Goal: Find contact information: Find contact information

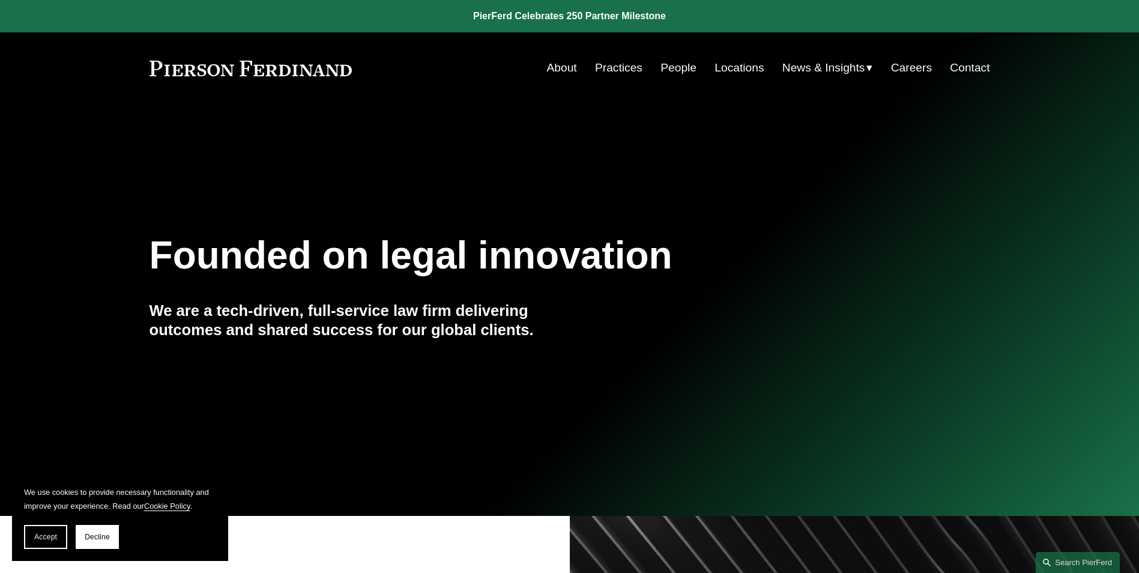
click at [684, 66] on link "People" at bounding box center [679, 67] width 36 height 23
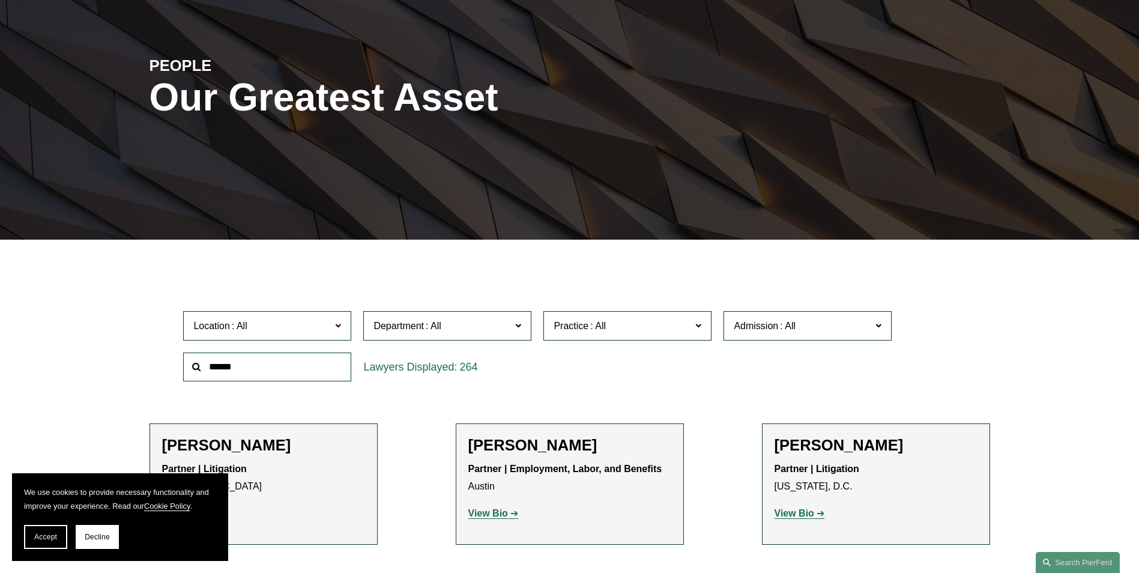
scroll to position [180, 0]
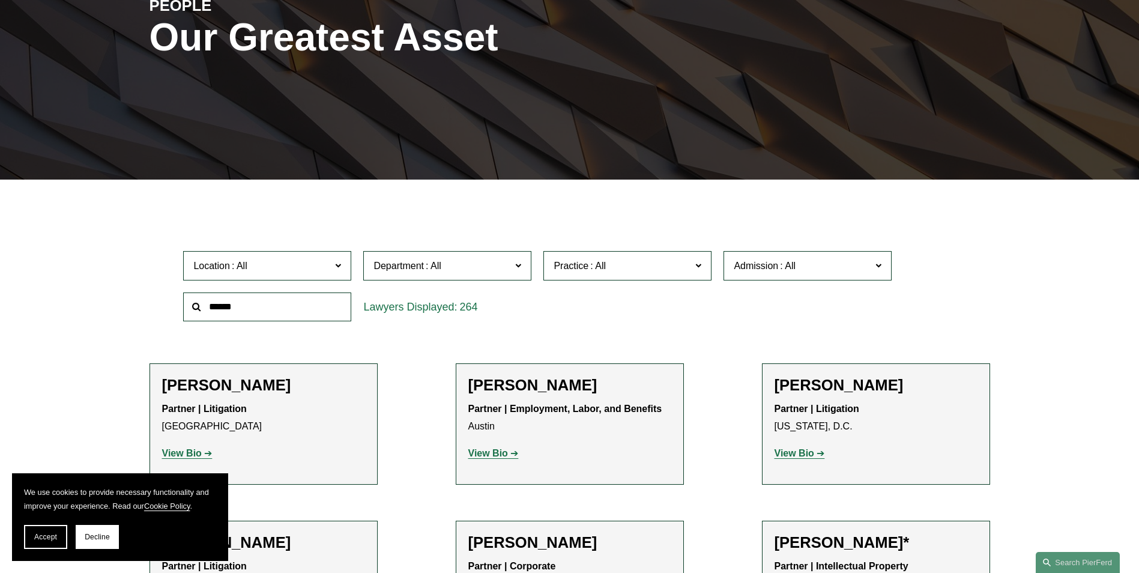
click at [271, 313] on input "text" at bounding box center [267, 306] width 168 height 29
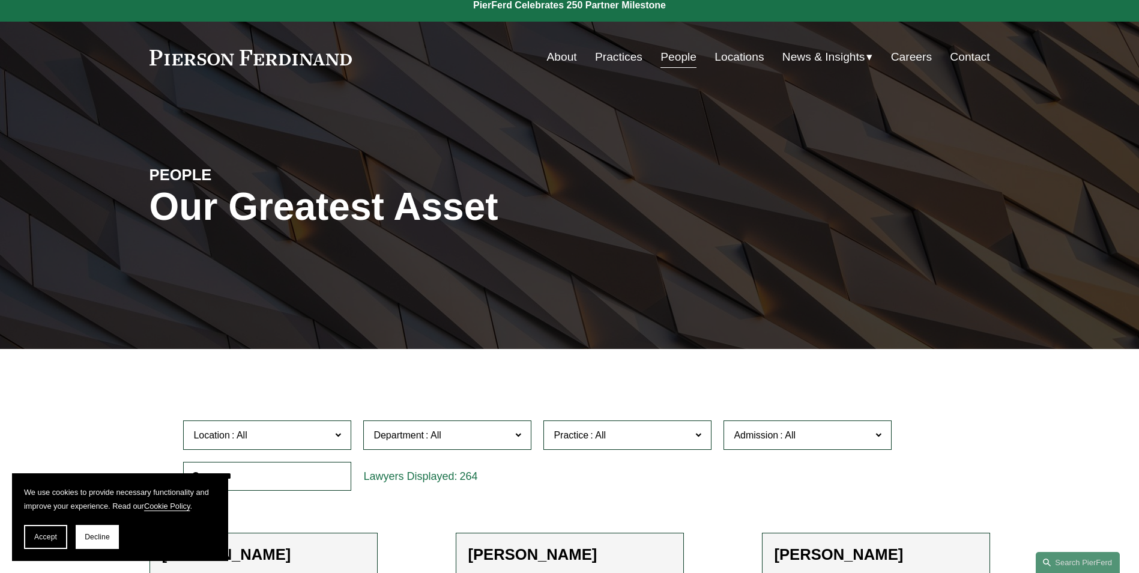
scroll to position [0, 0]
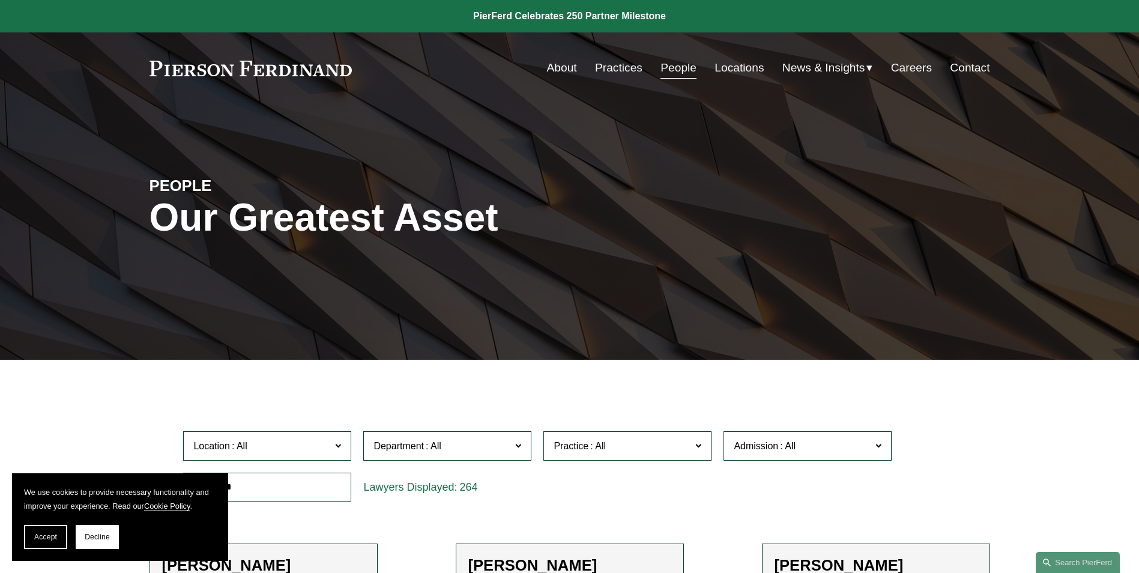
click at [496, 442] on span "Department" at bounding box center [443, 446] width 138 height 16
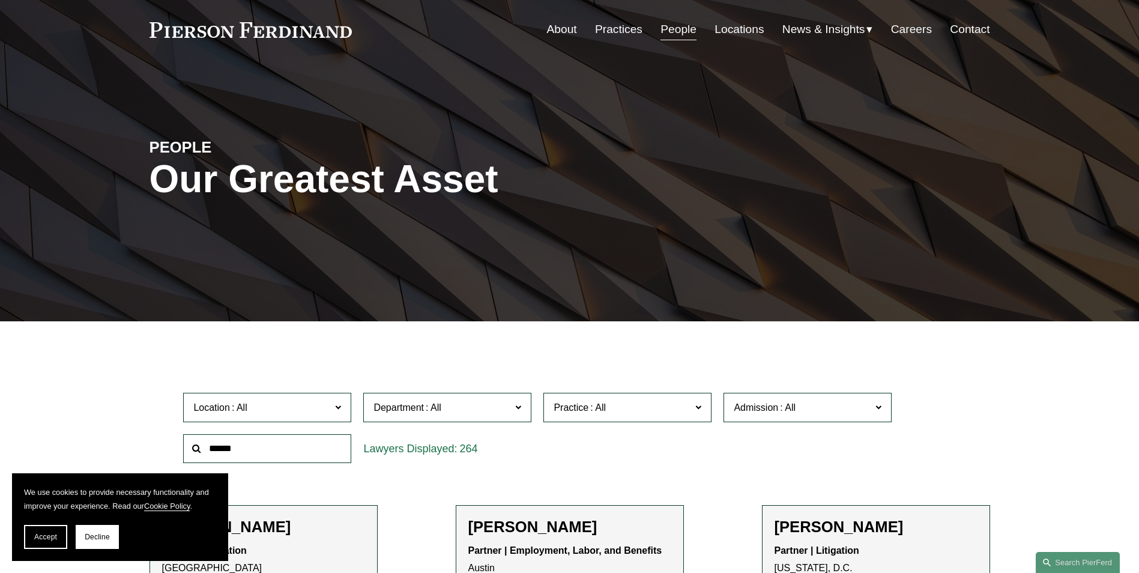
scroll to position [60, 0]
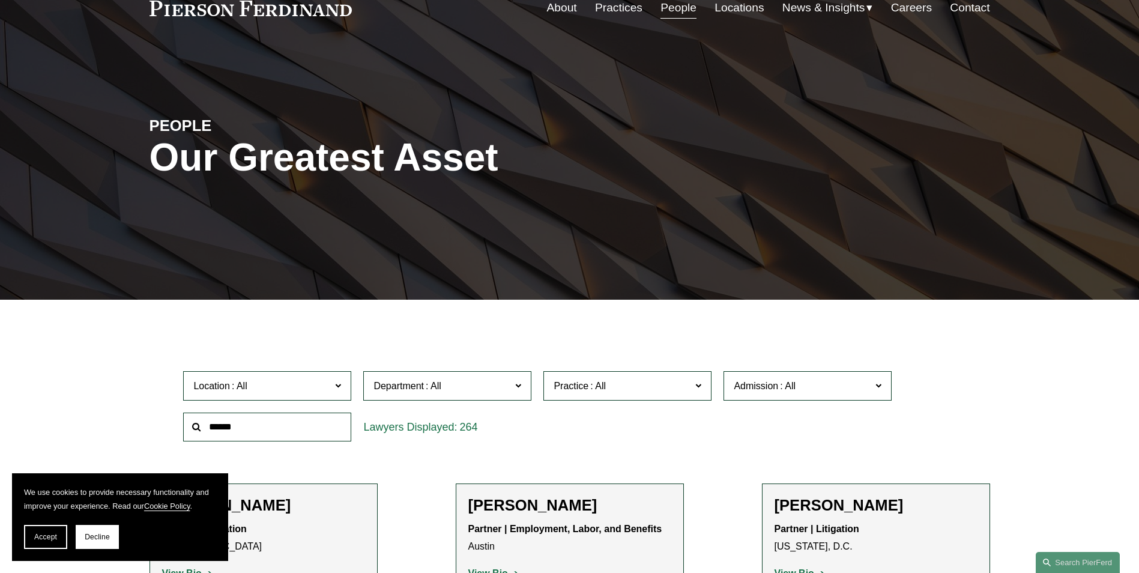
click at [770, 420] on div "Location All Atlanta Austin Bellevue Boston Charlotte Chicago Cincinnati Clevel…" at bounding box center [569, 406] width 784 height 82
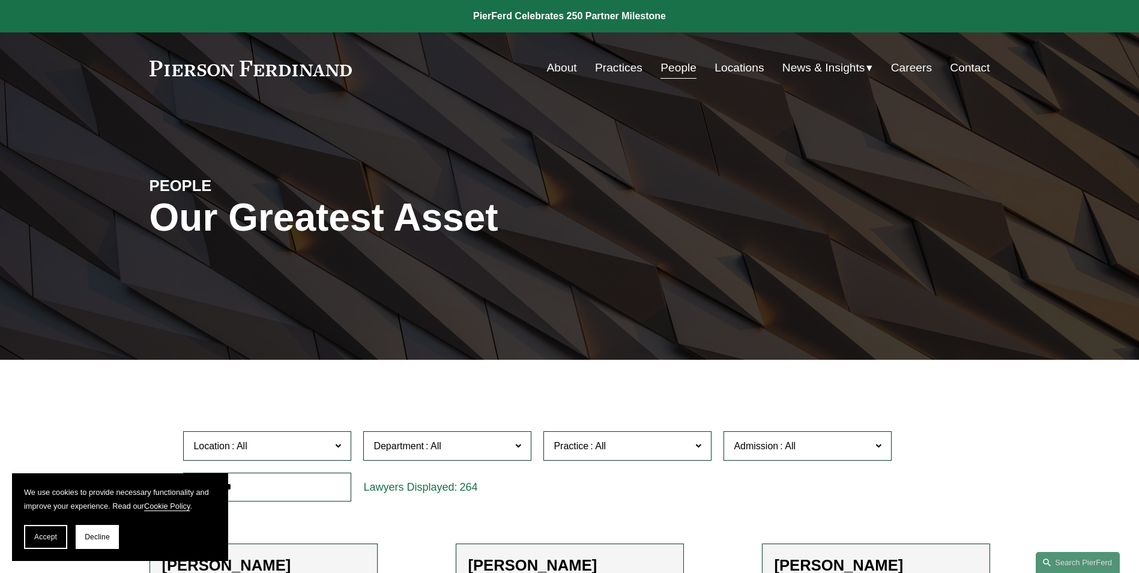
click at [976, 65] on link "Contact" at bounding box center [970, 67] width 40 height 23
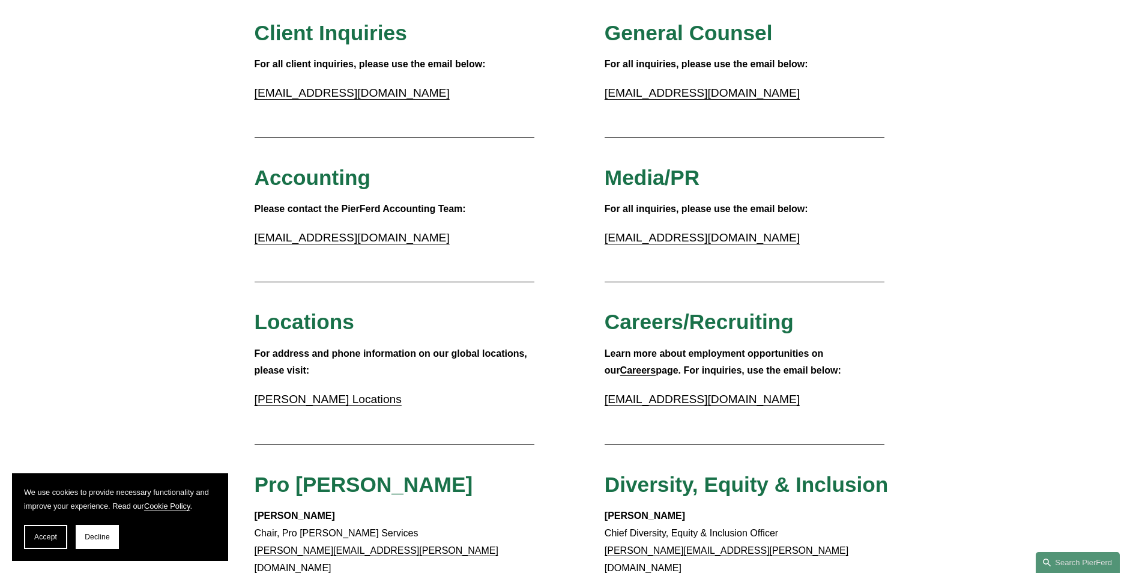
scroll to position [180, 0]
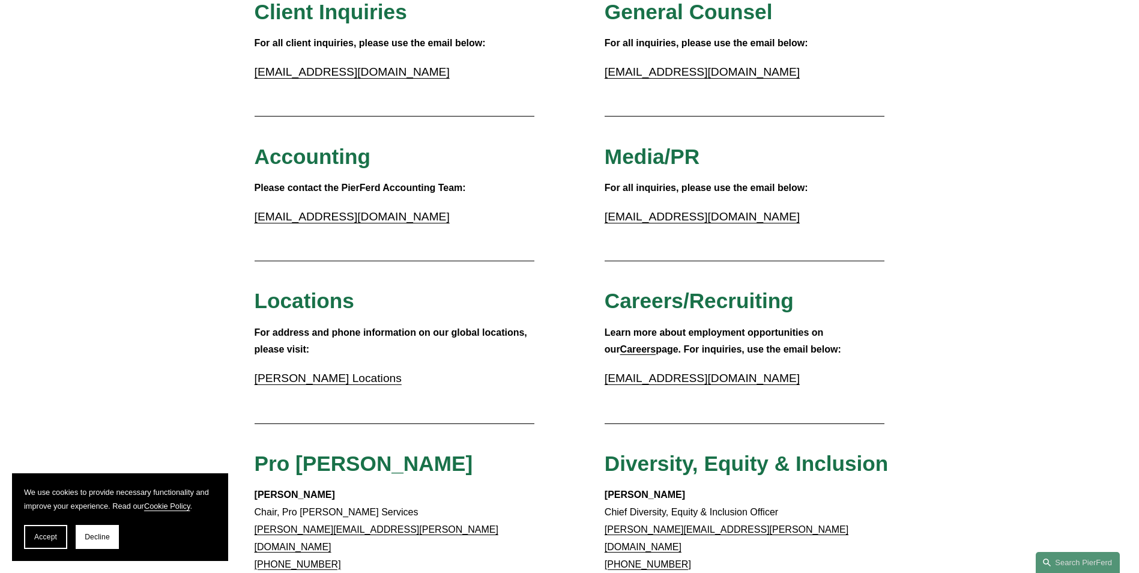
click at [369, 378] on link "Pierson Ferdinand Locations" at bounding box center [328, 378] width 147 height 13
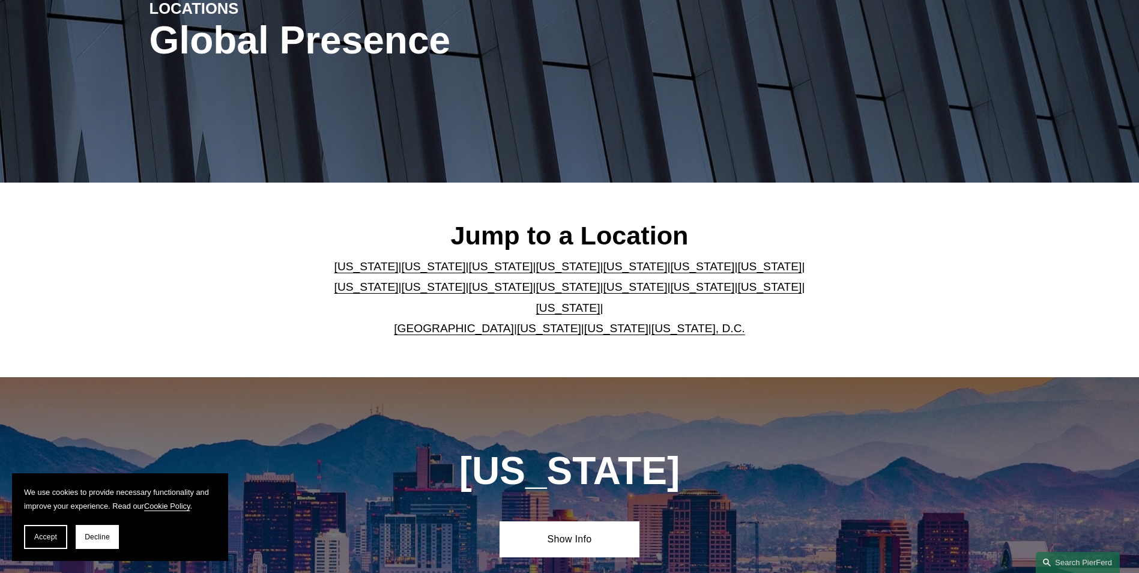
scroll to position [180, 0]
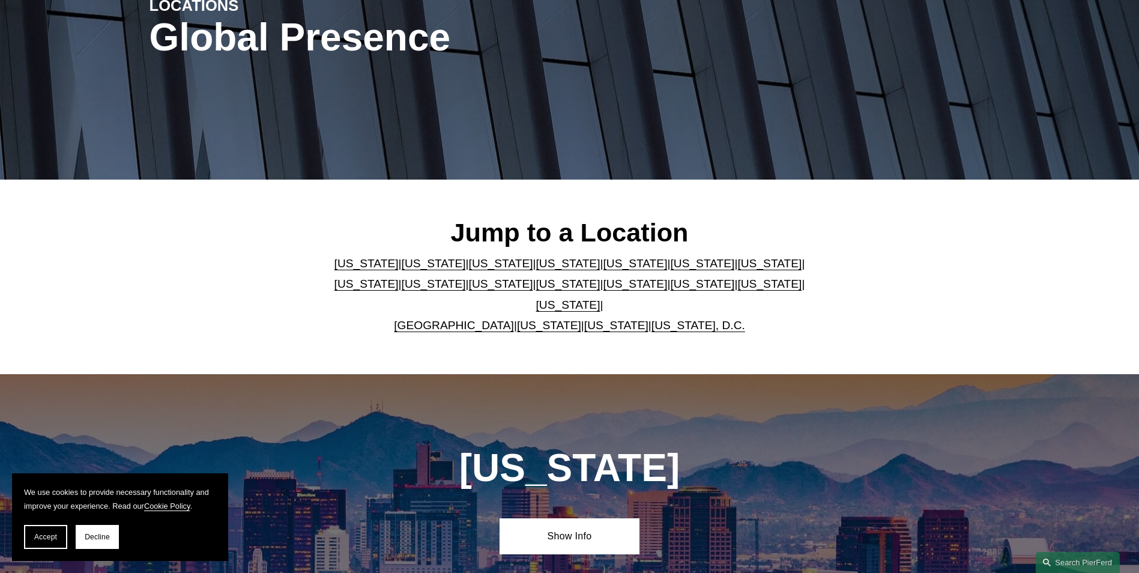
click at [536, 290] on link "[US_STATE]" at bounding box center [568, 283] width 64 height 13
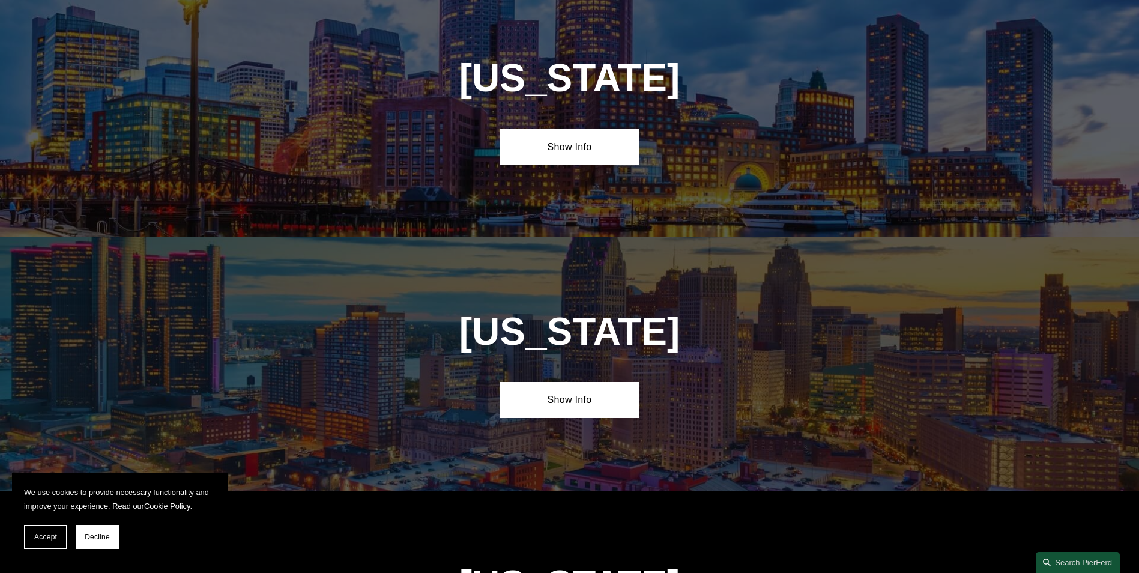
scroll to position [3079, 0]
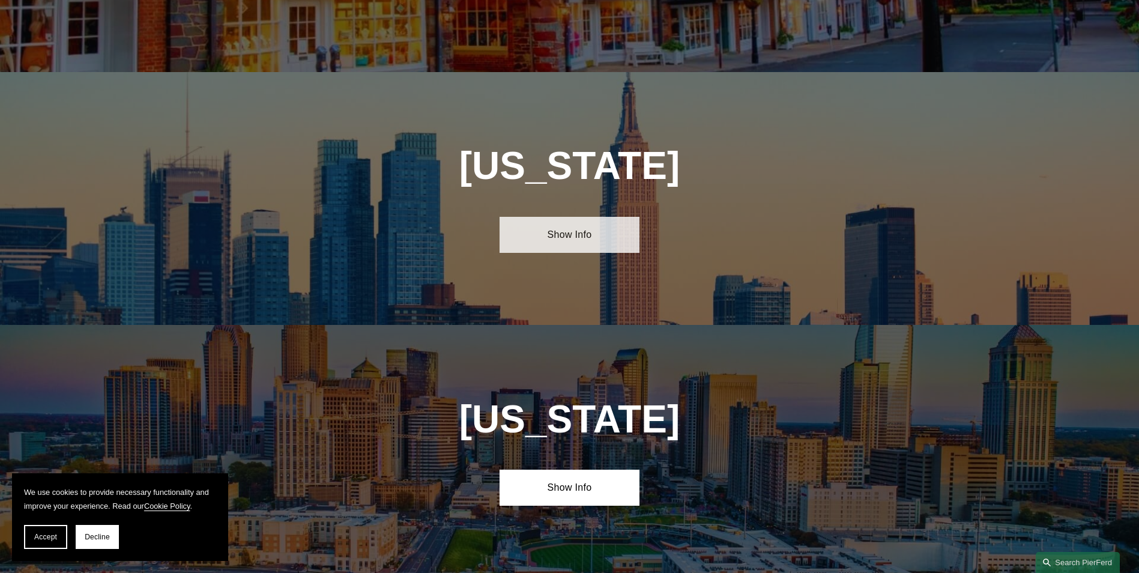
click at [551, 217] on link "Show Info" at bounding box center [570, 235] width 140 height 36
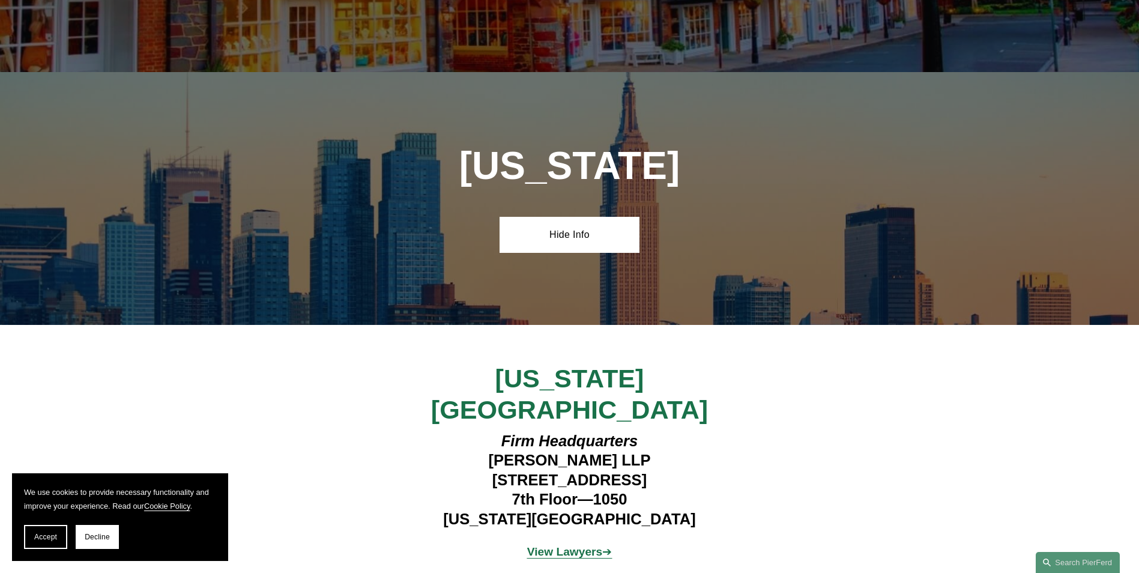
click at [585, 545] on strong "View Lawyers" at bounding box center [565, 551] width 76 height 13
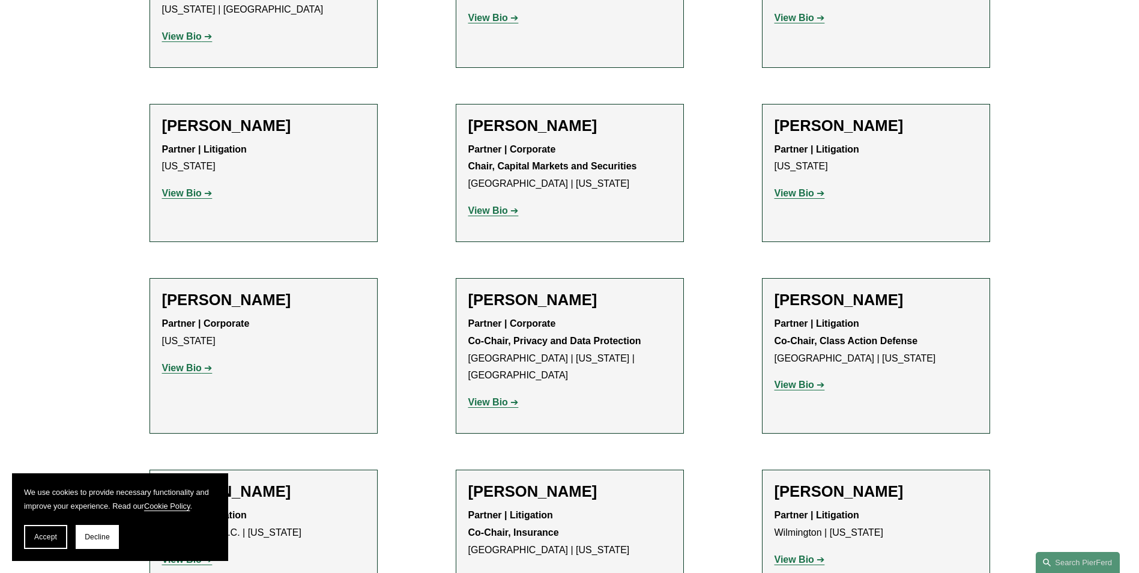
scroll to position [2702, 0]
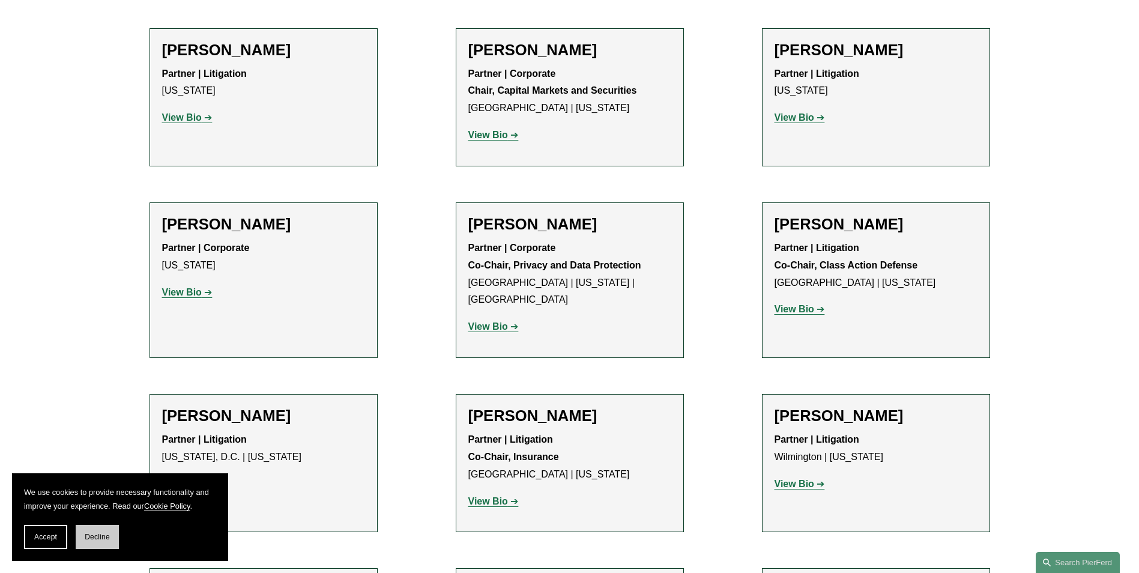
click at [97, 534] on span "Decline" at bounding box center [97, 537] width 25 height 8
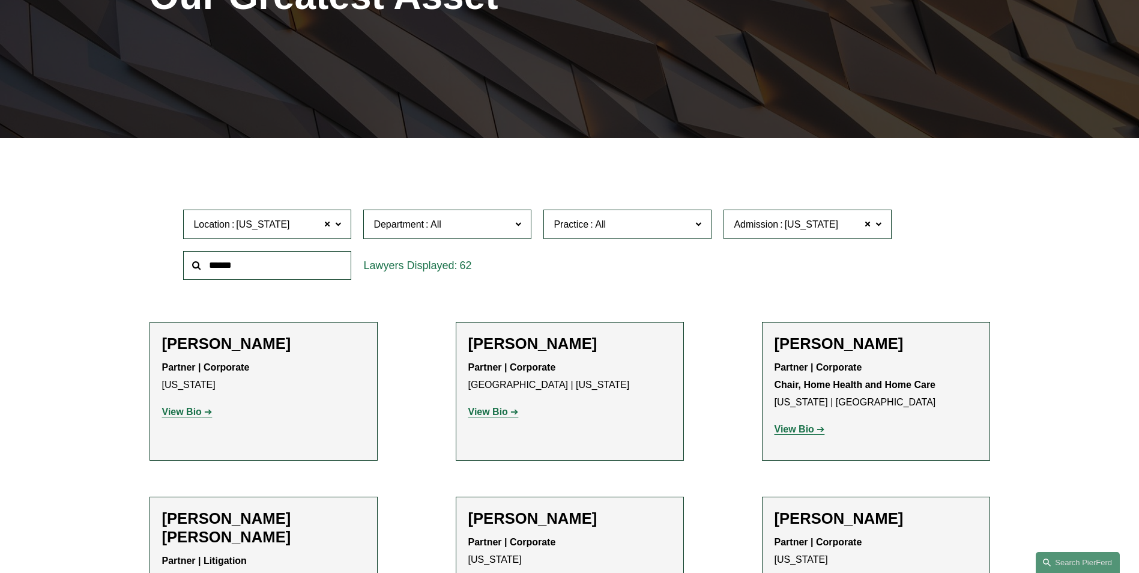
scroll to position [0, 0]
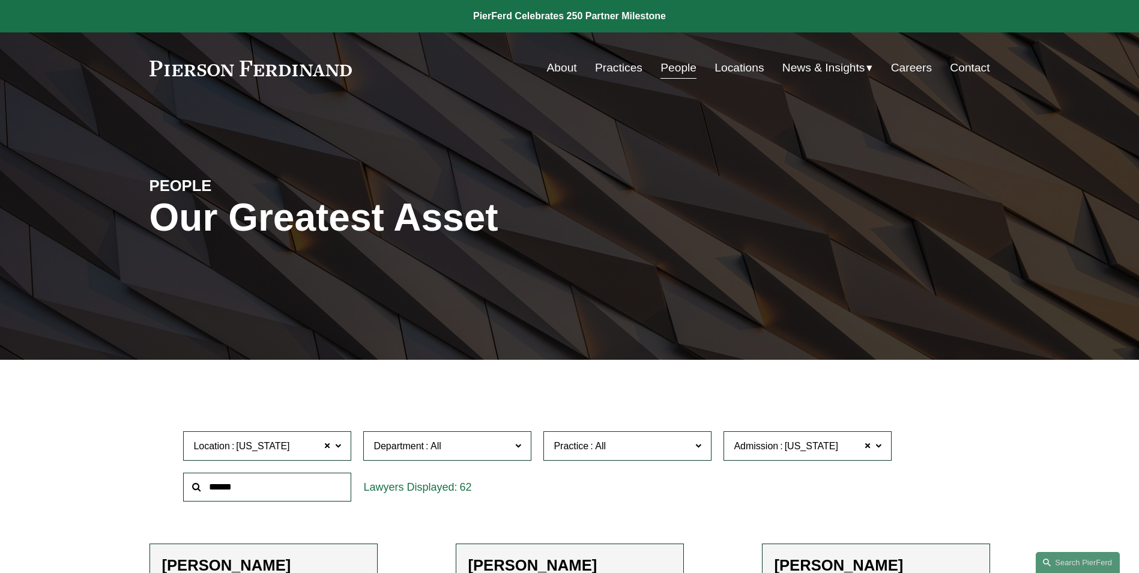
click at [676, 68] on link "People" at bounding box center [679, 67] width 36 height 23
click at [306, 487] on input "text" at bounding box center [267, 487] width 168 height 29
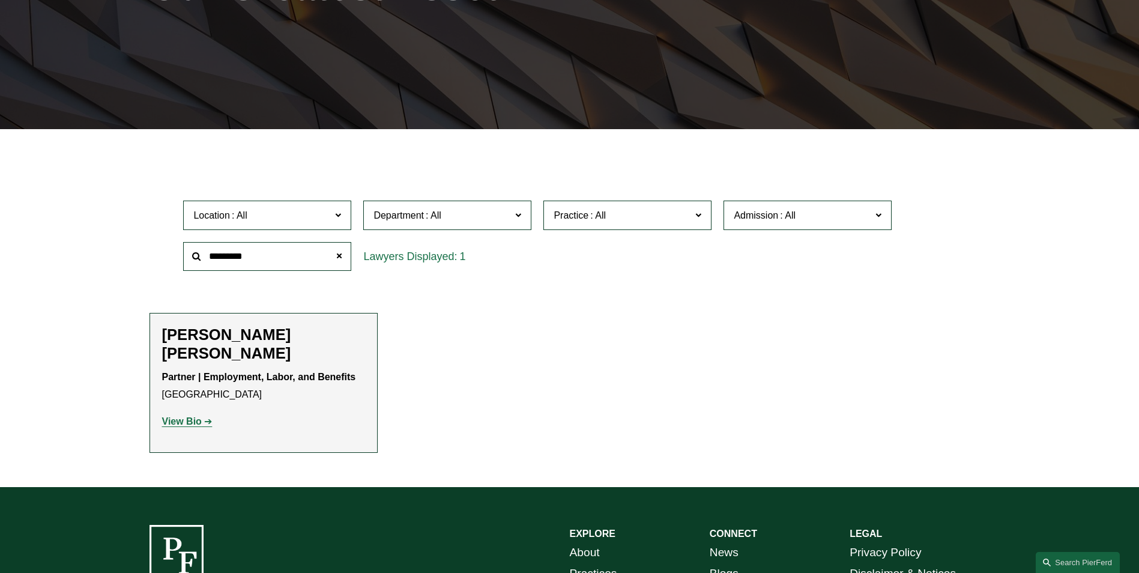
scroll to position [240, 0]
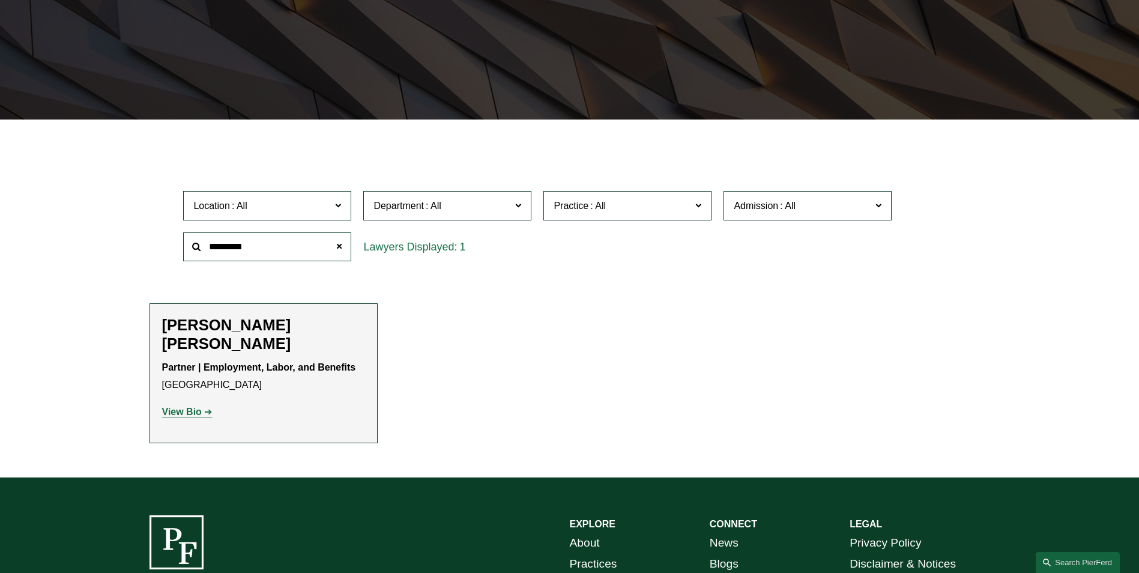
type input "*********"
click at [194, 408] on strong "View Bio" at bounding box center [182, 412] width 40 height 10
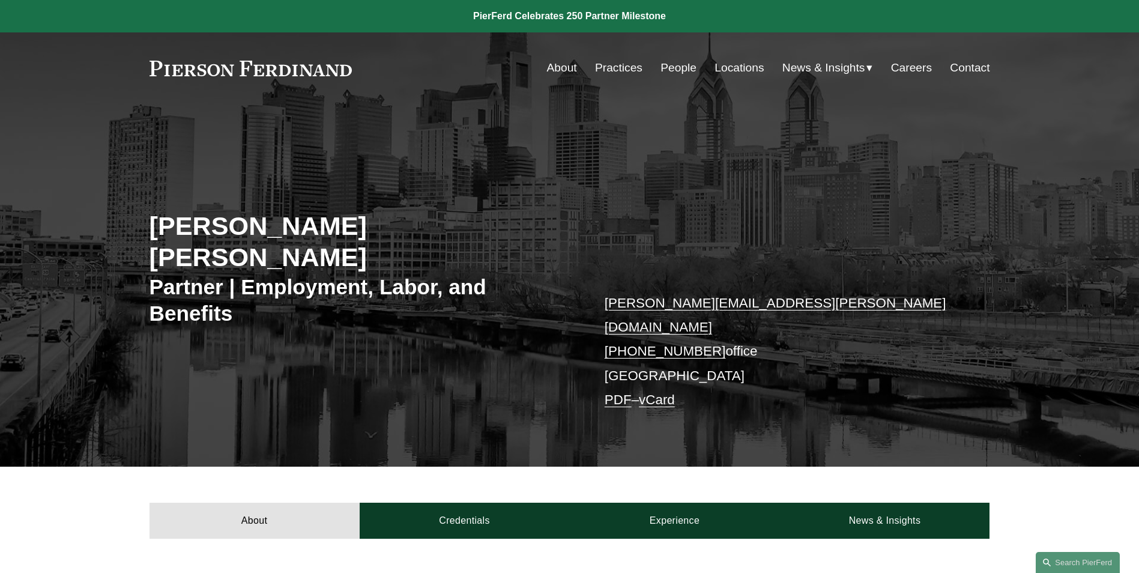
click at [722, 65] on link "Locations" at bounding box center [739, 67] width 49 height 23
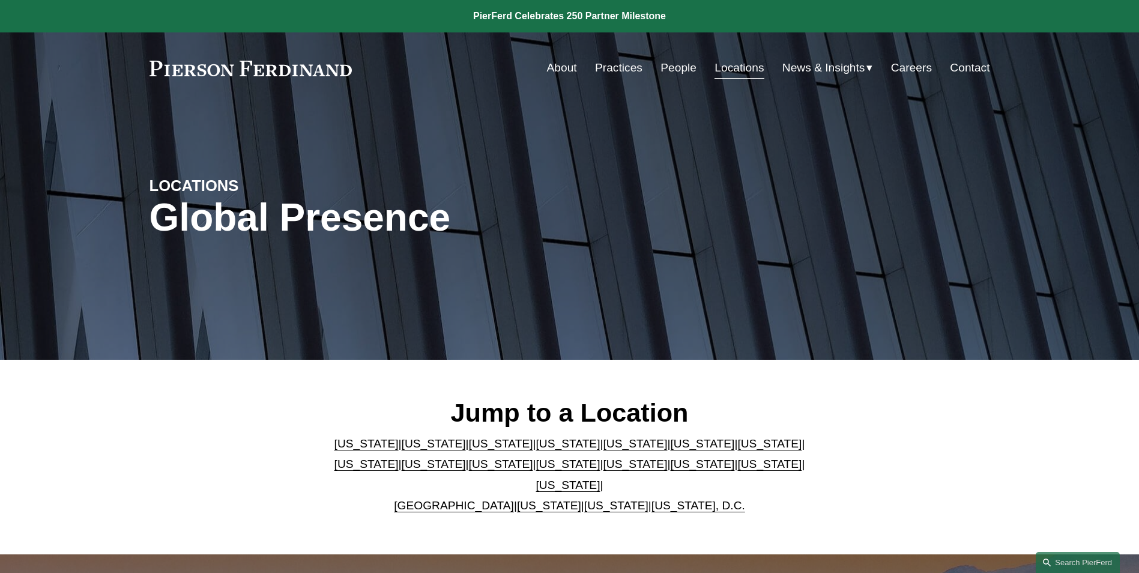
click at [670, 448] on link "Georgia" at bounding box center [702, 443] width 64 height 13
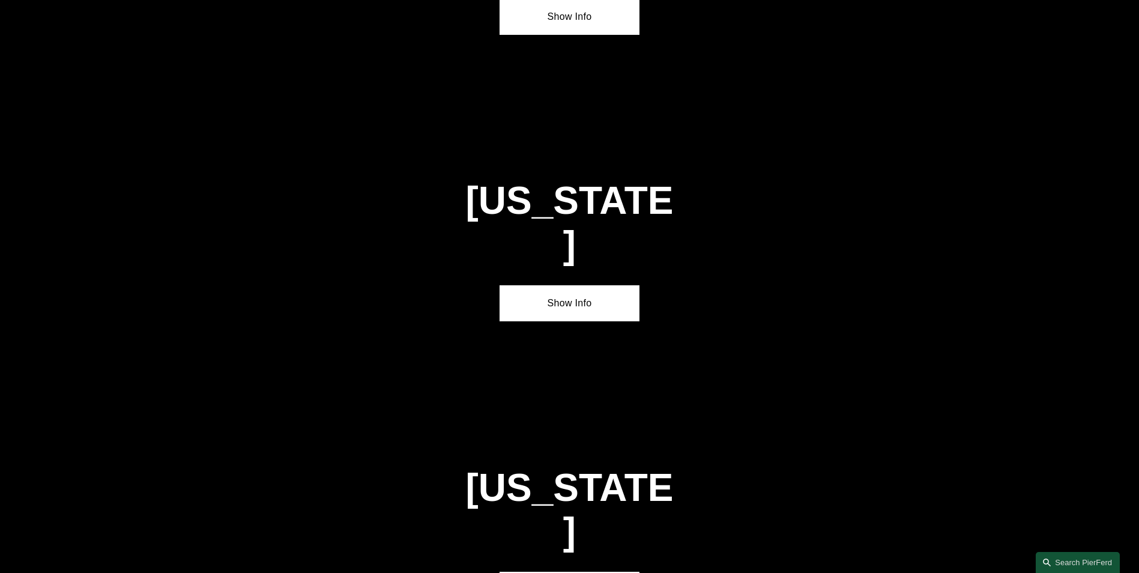
scroll to position [1814, 0]
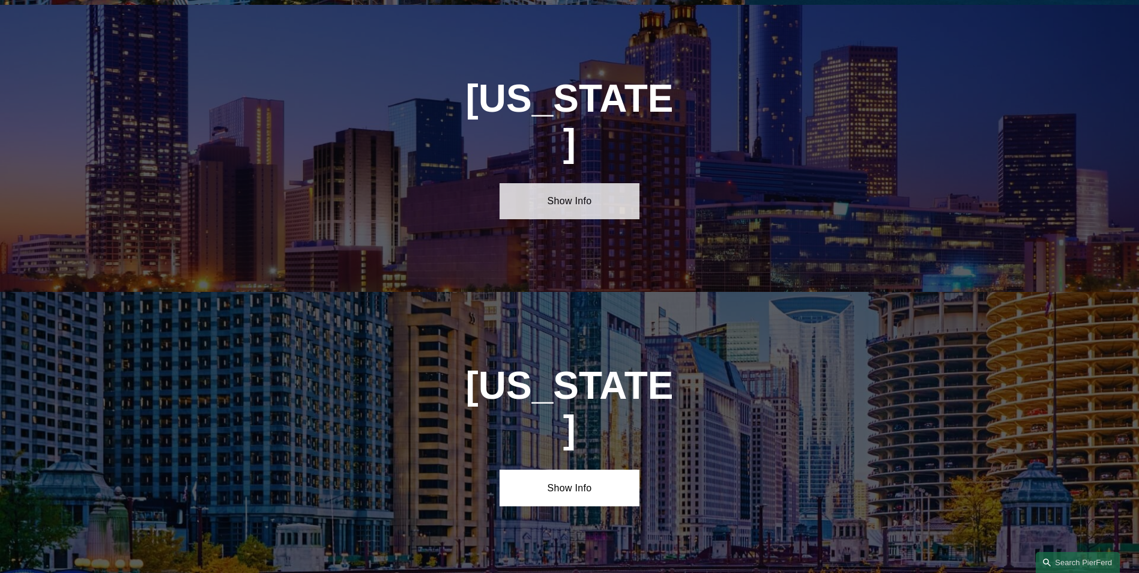
click at [576, 183] on link "Show Info" at bounding box center [570, 201] width 140 height 36
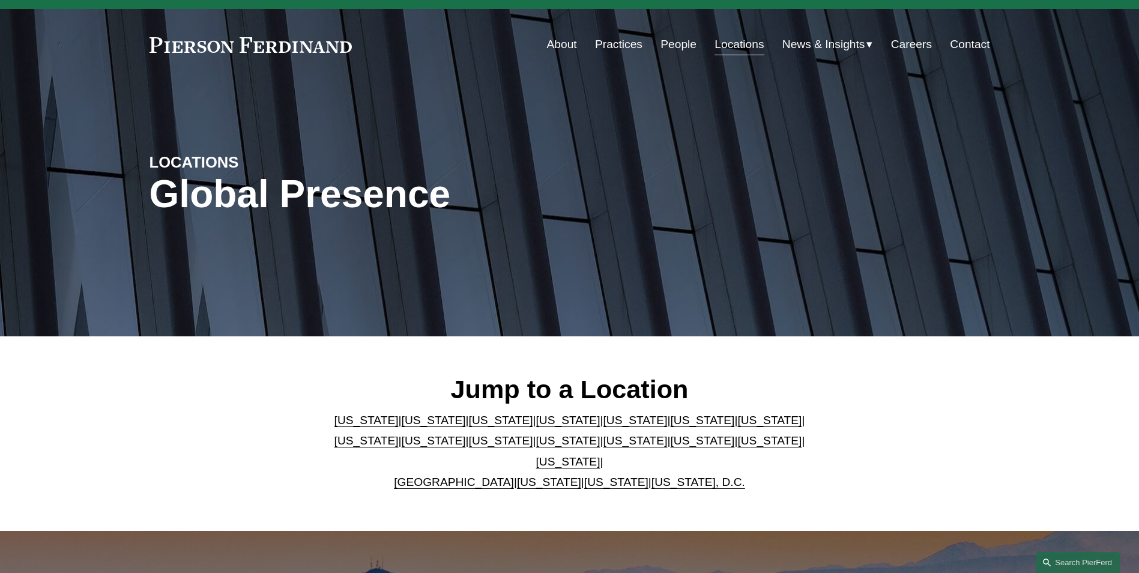
scroll to position [0, 0]
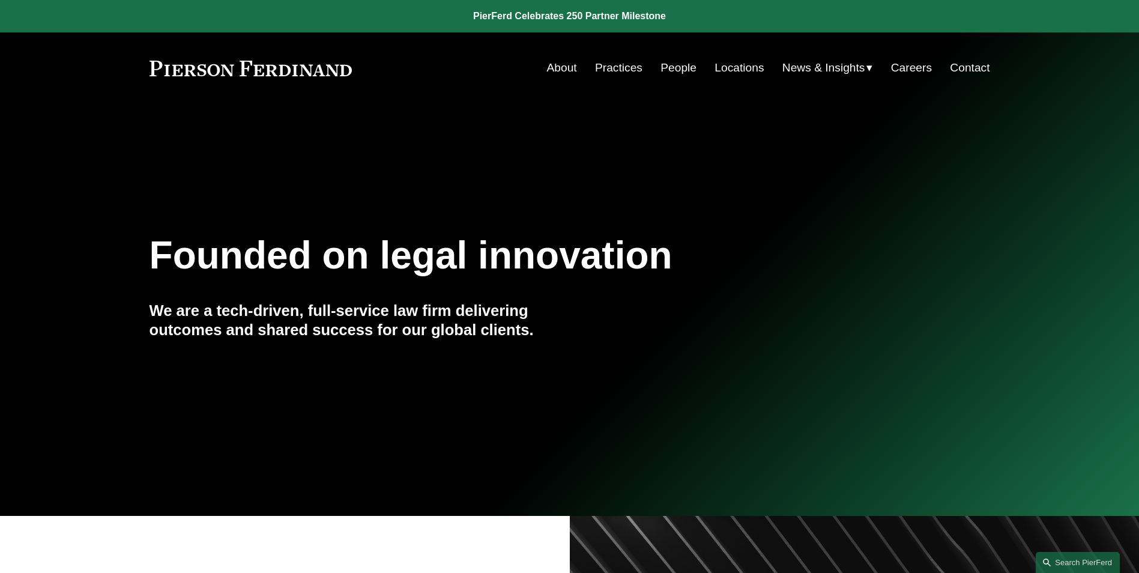
click at [734, 71] on link "Locations" at bounding box center [739, 67] width 49 height 23
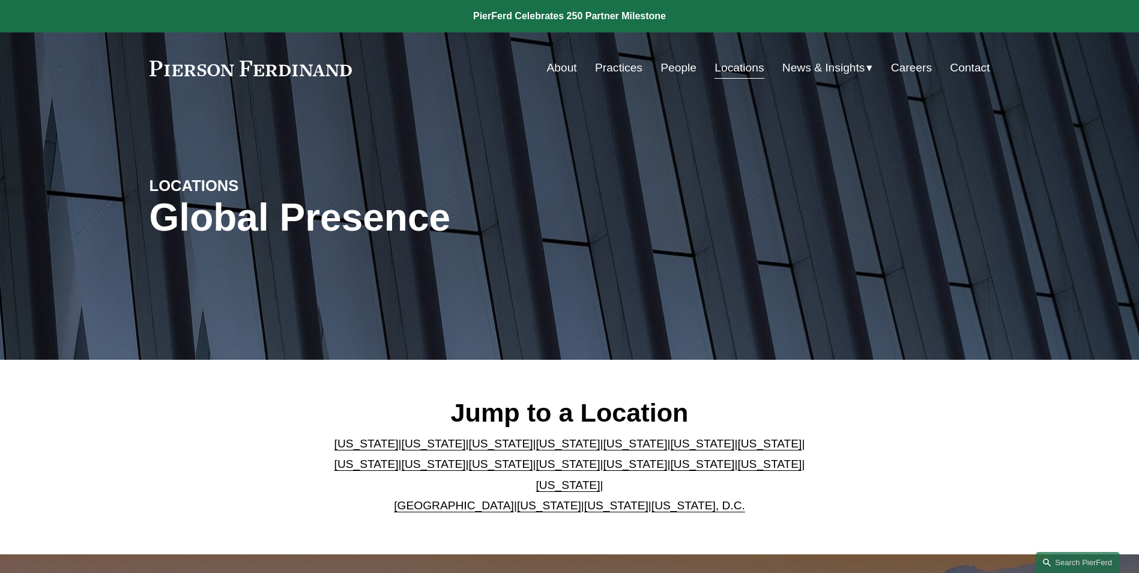
click at [670, 450] on link "Georgia" at bounding box center [702, 443] width 64 height 13
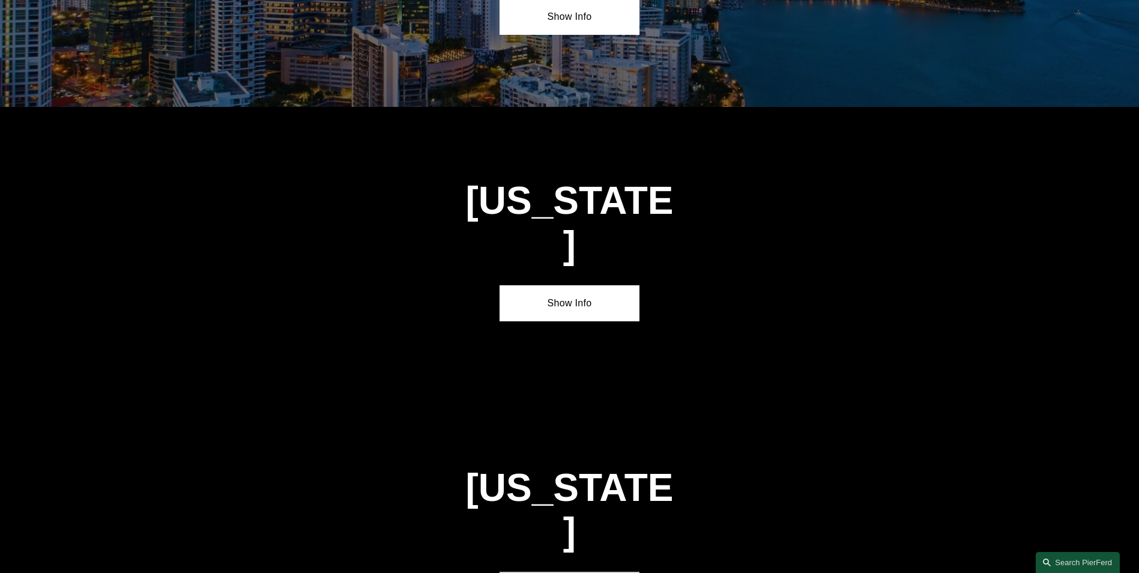
scroll to position [1814, 0]
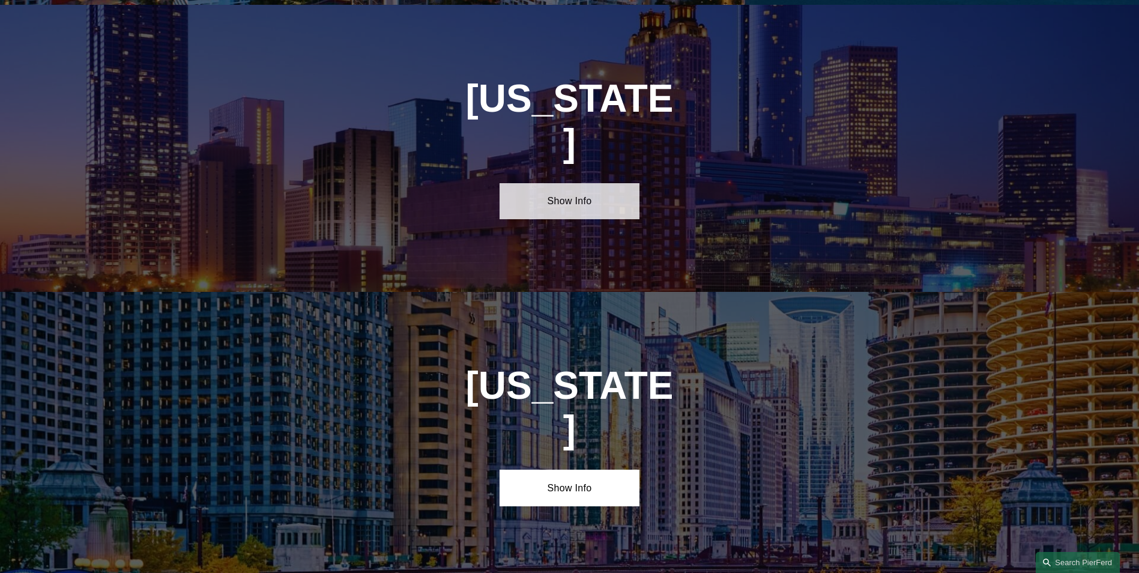
click at [594, 183] on link "Show Info" at bounding box center [570, 201] width 140 height 36
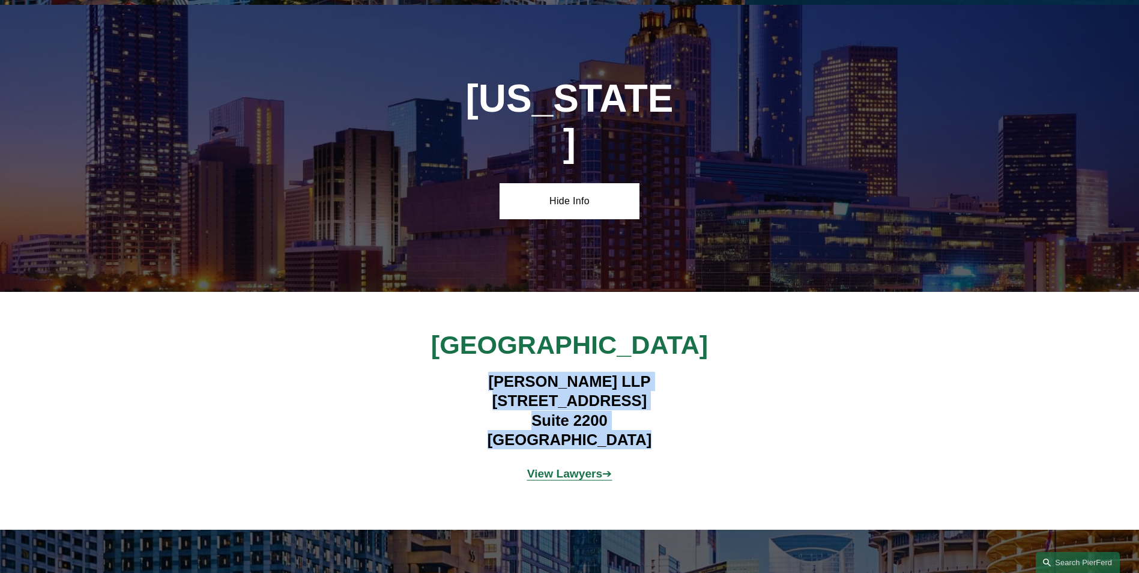
drag, startPoint x: 635, startPoint y: 401, endPoint x: 487, endPoint y: 336, distance: 161.1
click at [487, 372] on h4 "Pierson Ferdinand LLP 260 Peachtree Street NW Suite 2200 Atlanta, GA 30303" at bounding box center [570, 411] width 350 height 78
copy h4 "Pierson Ferdinand LLP 260 Peachtree Street NW Suite 2200 Atlanta, GA 30303"
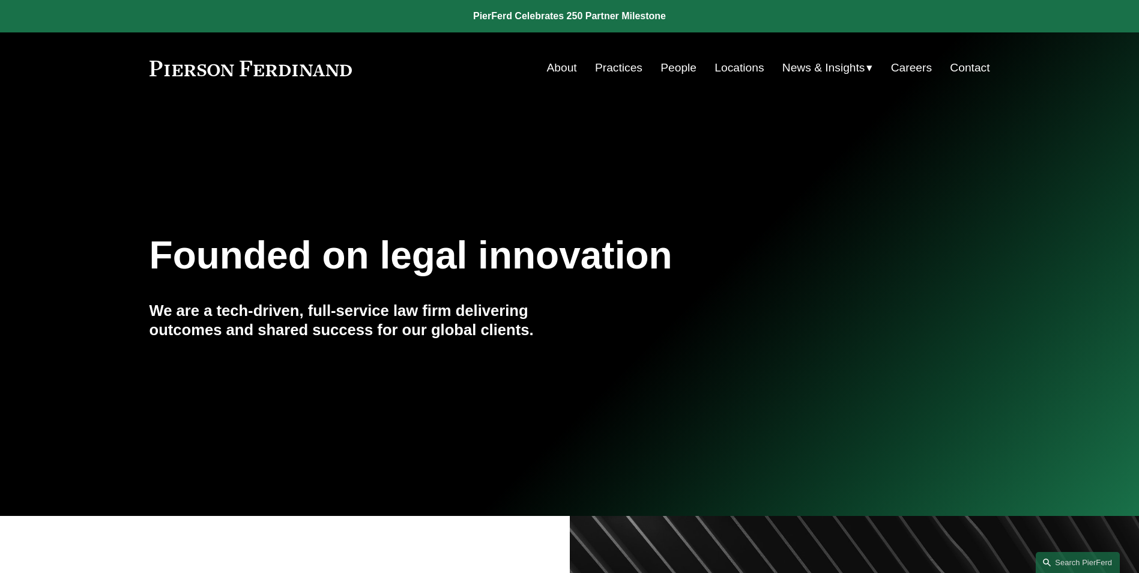
click at [964, 67] on link "Contact" at bounding box center [970, 67] width 40 height 23
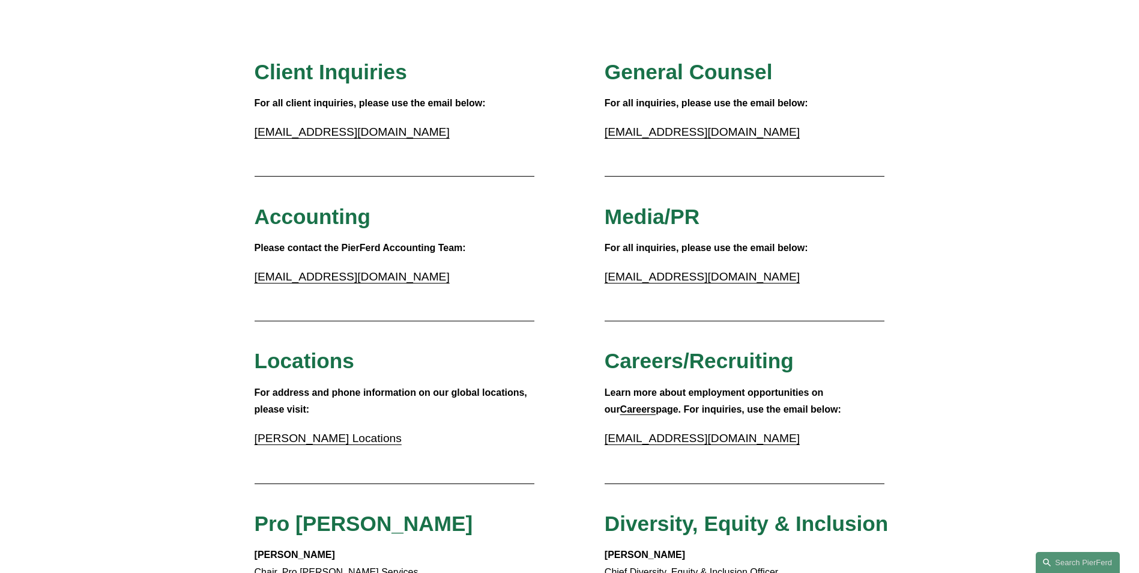
scroll to position [180, 0]
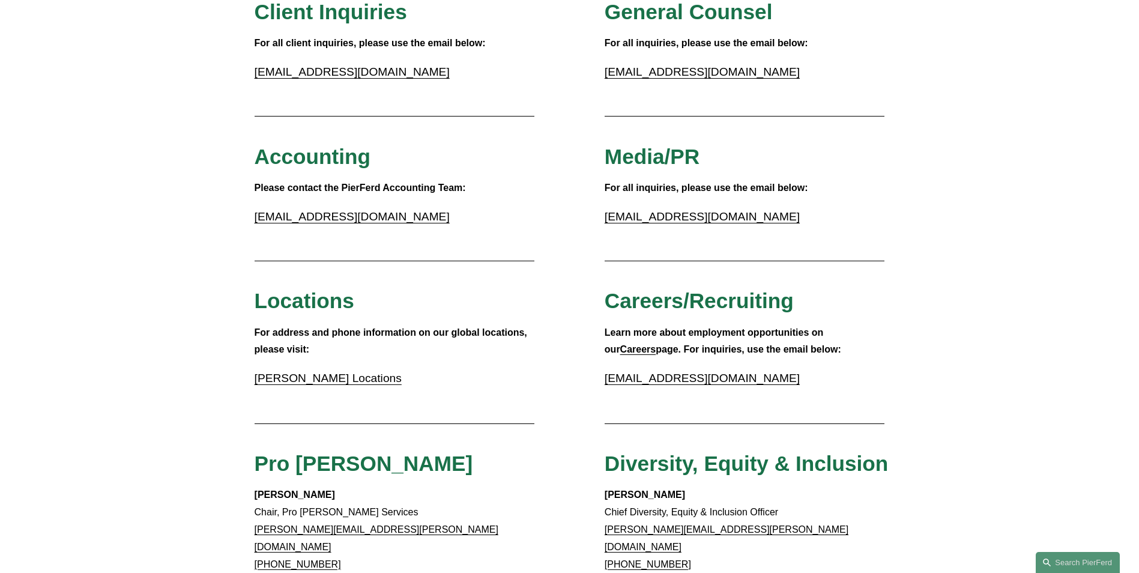
click at [393, 187] on strong "Please contact the PierFerd Accounting Team:" at bounding box center [360, 188] width 211 height 10
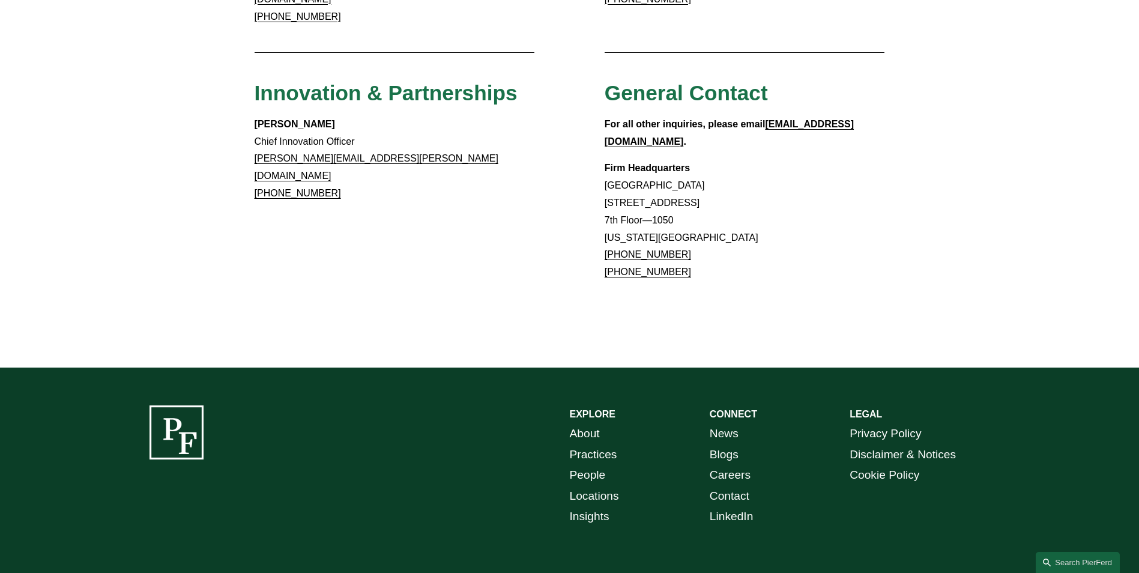
scroll to position [1095, 0]
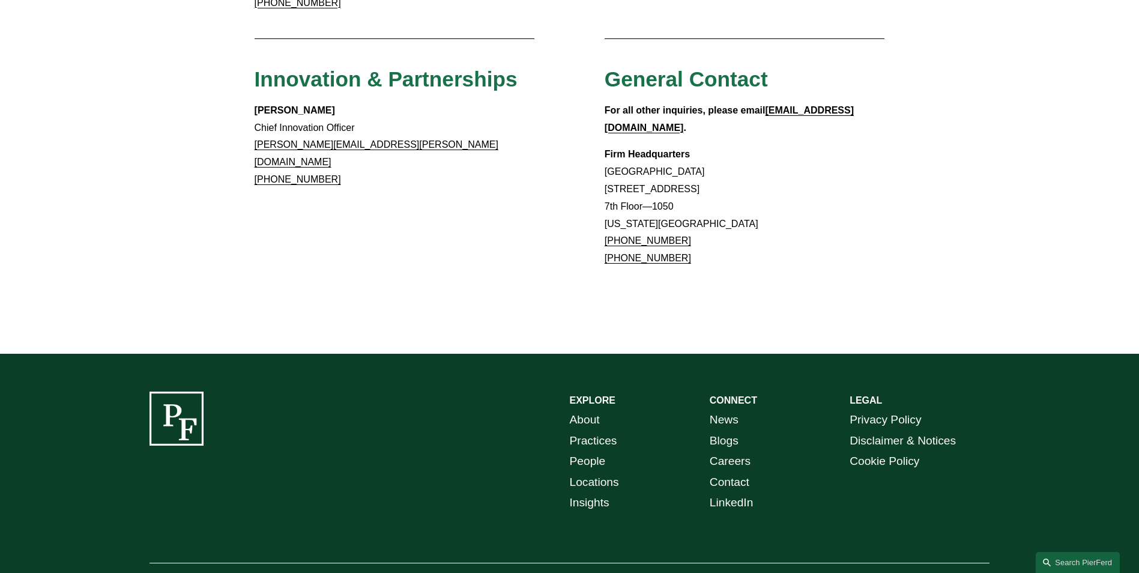
click at [730, 492] on link "LinkedIn" at bounding box center [732, 502] width 44 height 21
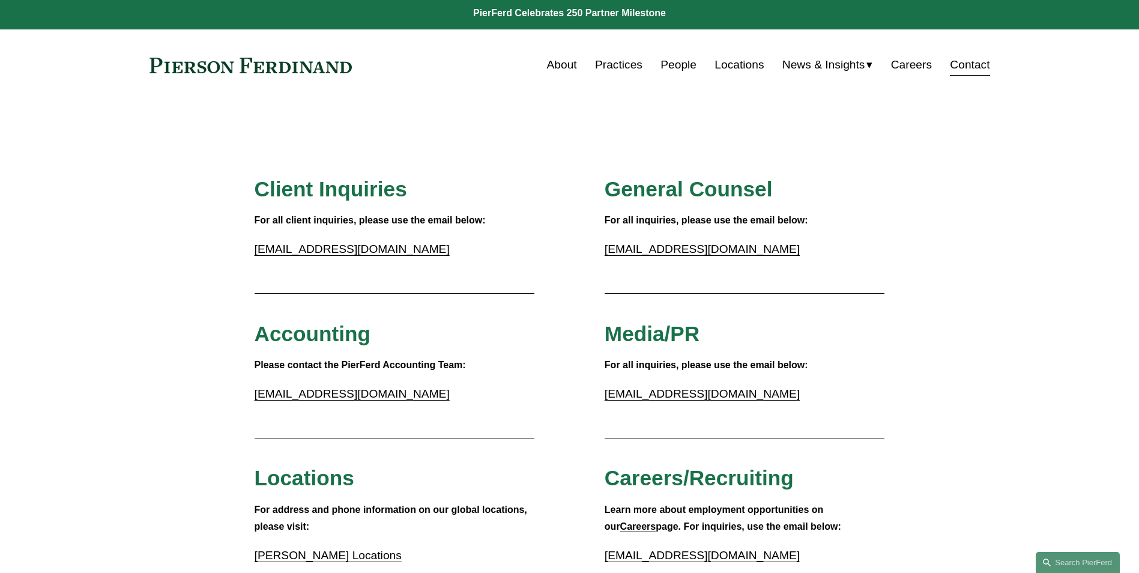
scroll to position [0, 0]
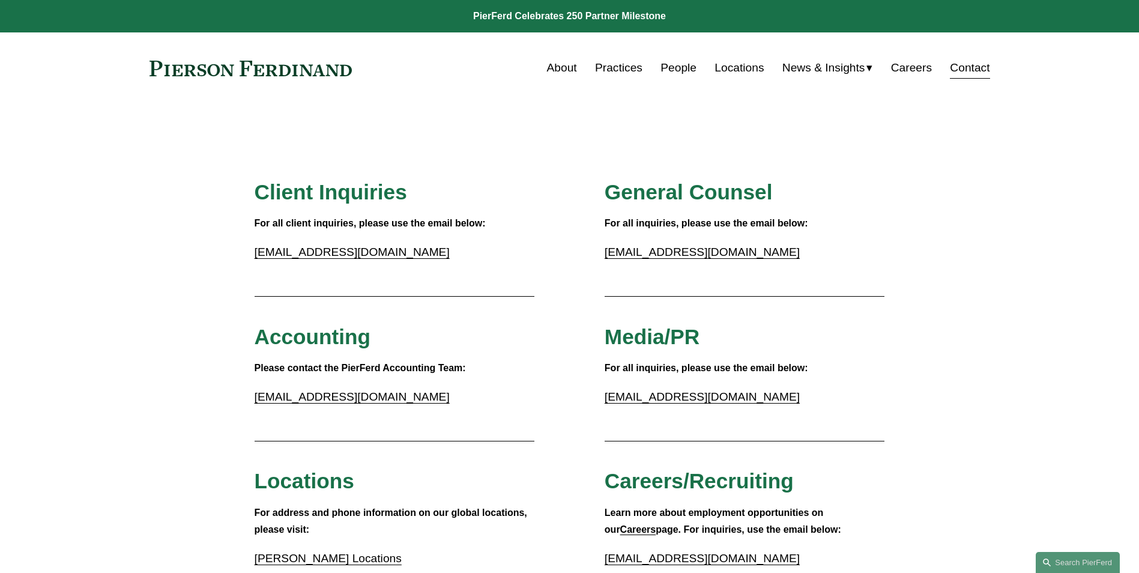
click at [731, 68] on link "Locations" at bounding box center [739, 67] width 49 height 23
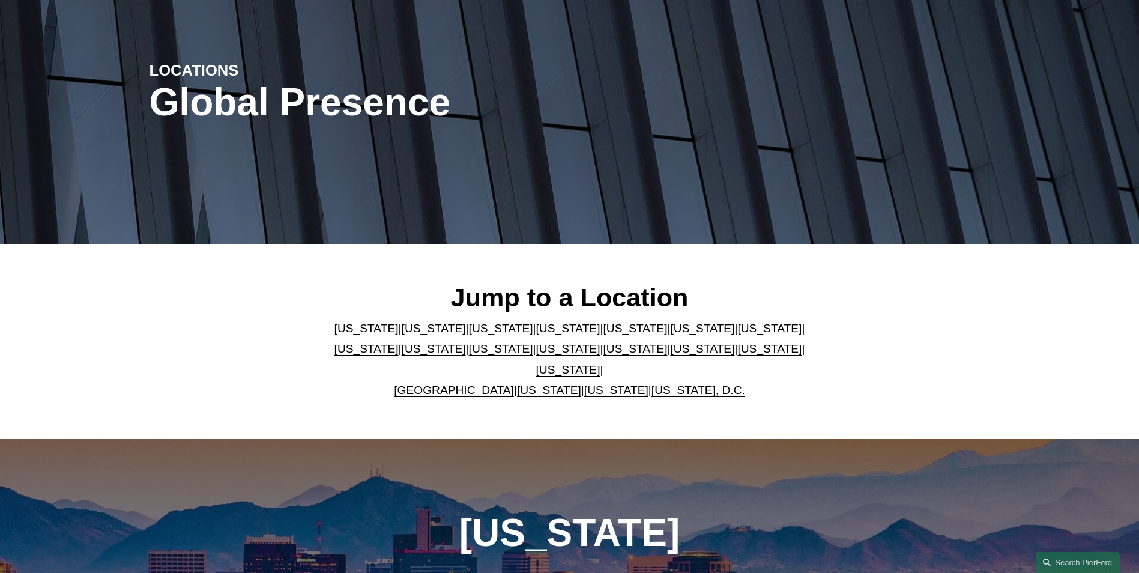
scroll to position [120, 0]
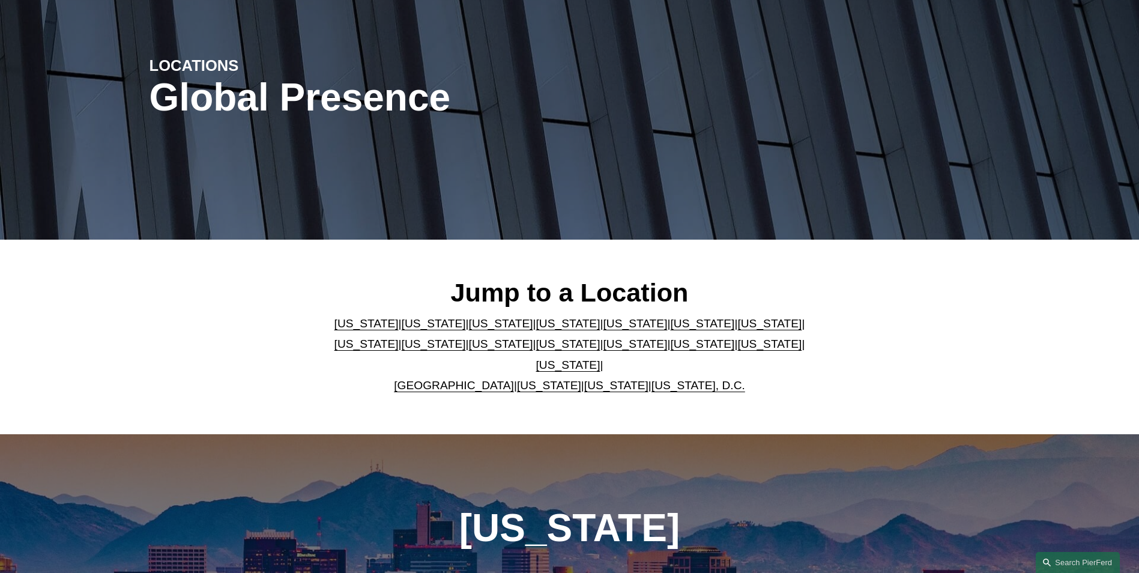
click at [670, 330] on link "[US_STATE]" at bounding box center [702, 323] width 64 height 13
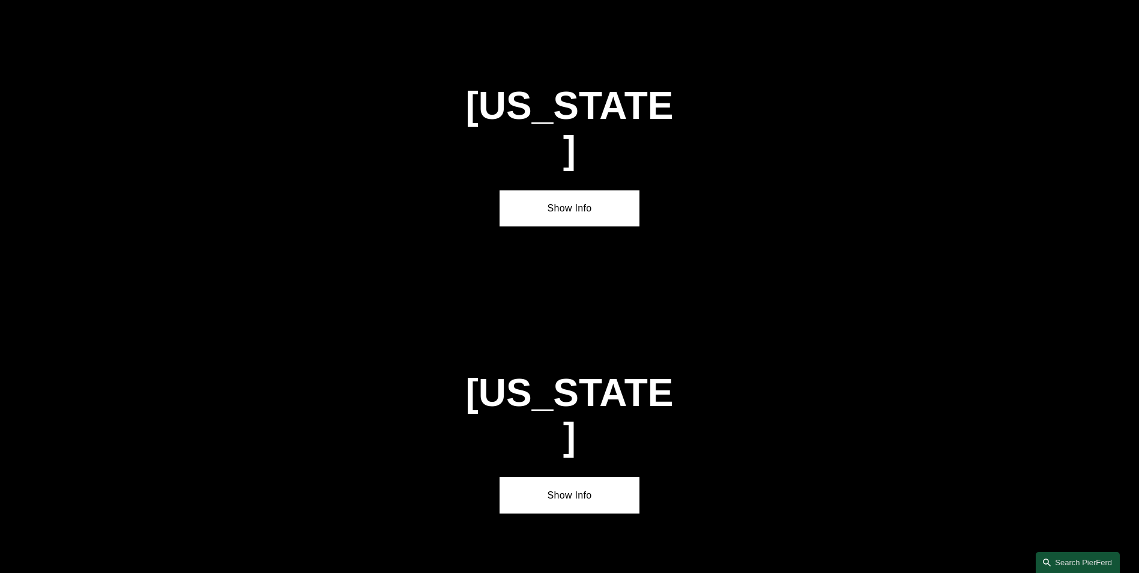
scroll to position [1814, 0]
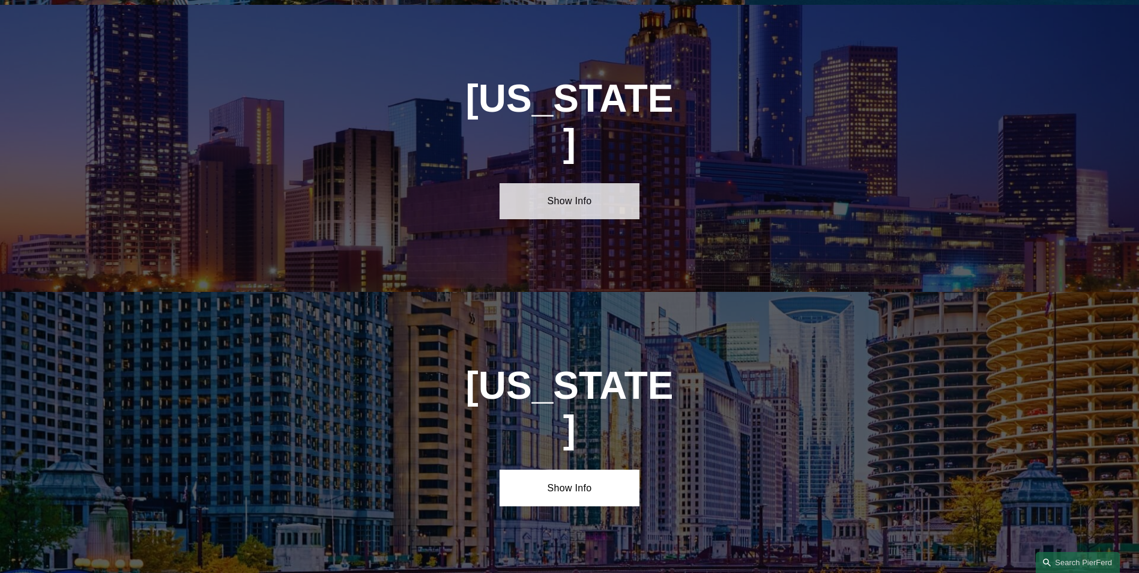
click at [593, 183] on link "Show Info" at bounding box center [570, 201] width 140 height 36
